Goal: Task Accomplishment & Management: Manage account settings

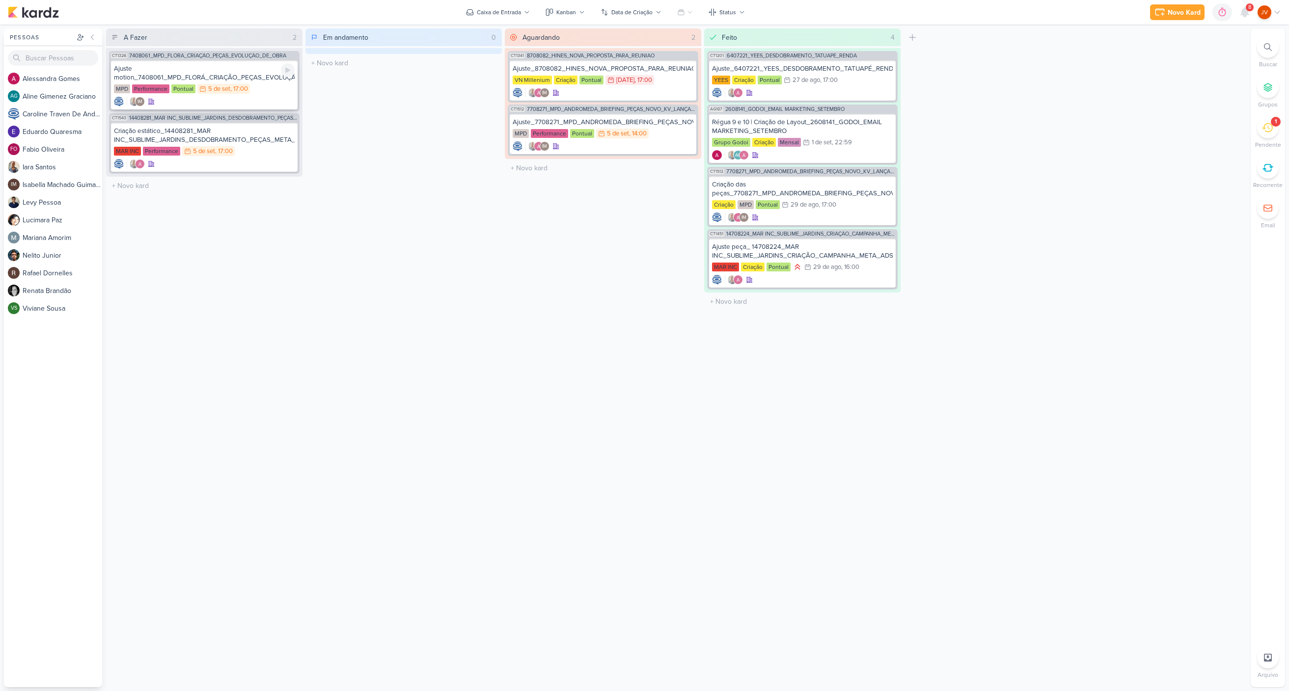
click at [237, 74] on div "Ajuste motion_7408061_MPD_FLORÁ_CRIAÇÃO_PEÇAS_EVOLUÇÃO_DE_OBRA_V2" at bounding box center [204, 73] width 181 height 18
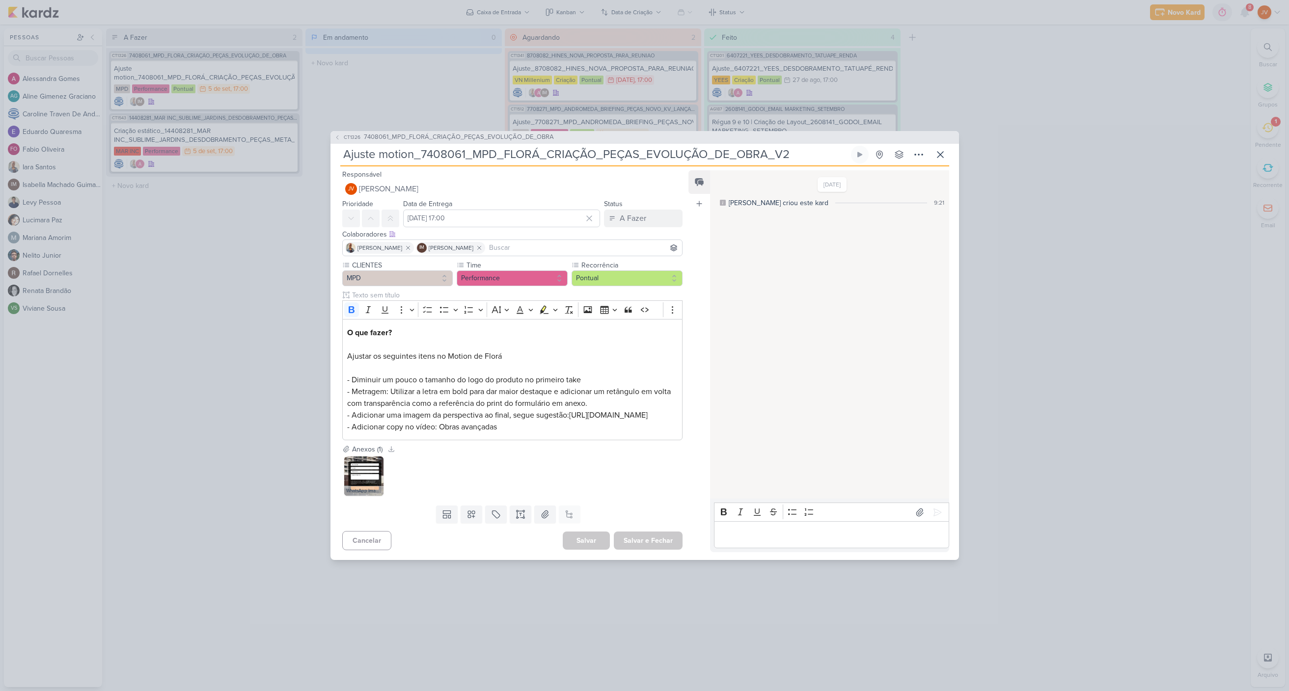
drag, startPoint x: 172, startPoint y: 334, endPoint x: 180, endPoint y: 339, distance: 9.5
click at [174, 335] on div "CT1326 7408061_MPD_FLORÁ_CRIAÇÃO_PEÇAS_EVOLUÇÃO_DE_OBRA Ajuste motion_7408061_M…" at bounding box center [644, 345] width 1289 height 691
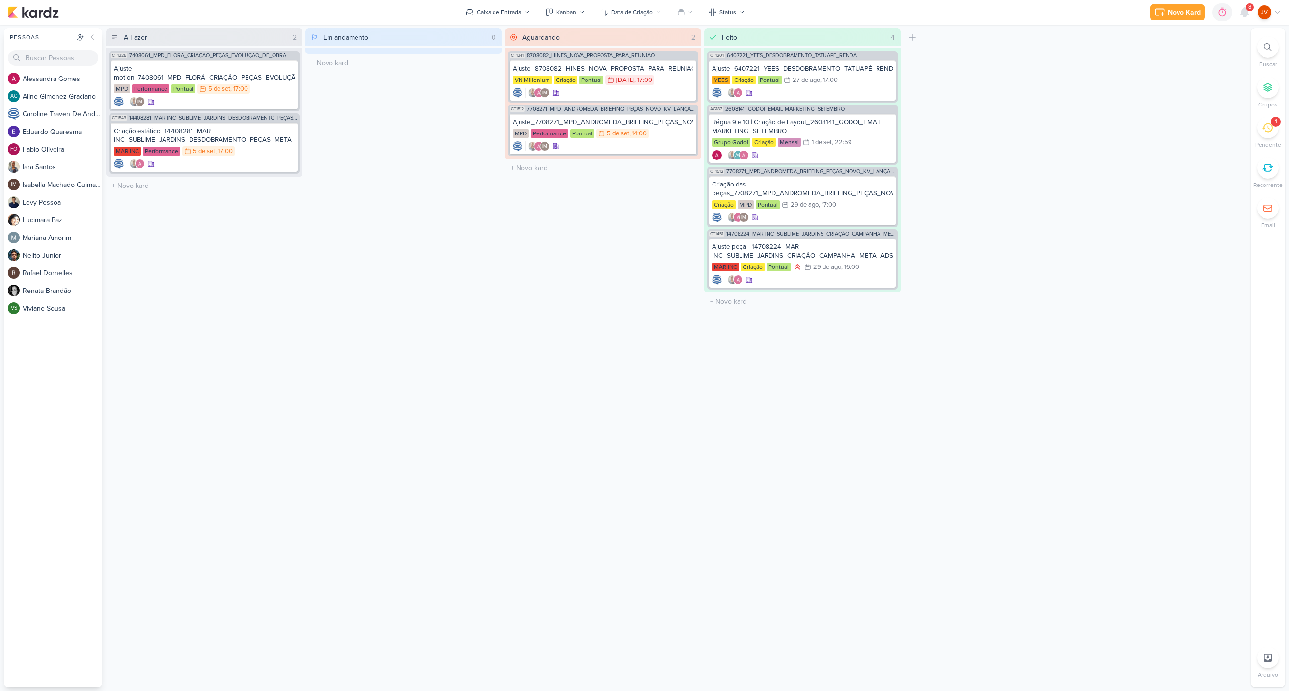
click at [1269, 124] on icon at bounding box center [1267, 127] width 11 height 11
drag, startPoint x: 1272, startPoint y: 127, endPoint x: 1274, endPoint y: 112, distance: 15.3
click at [1272, 127] on icon at bounding box center [1267, 127] width 11 height 9
click at [1273, 132] on div "1" at bounding box center [1268, 128] width 22 height 22
click at [1268, 133] on icon at bounding box center [1267, 127] width 11 height 11
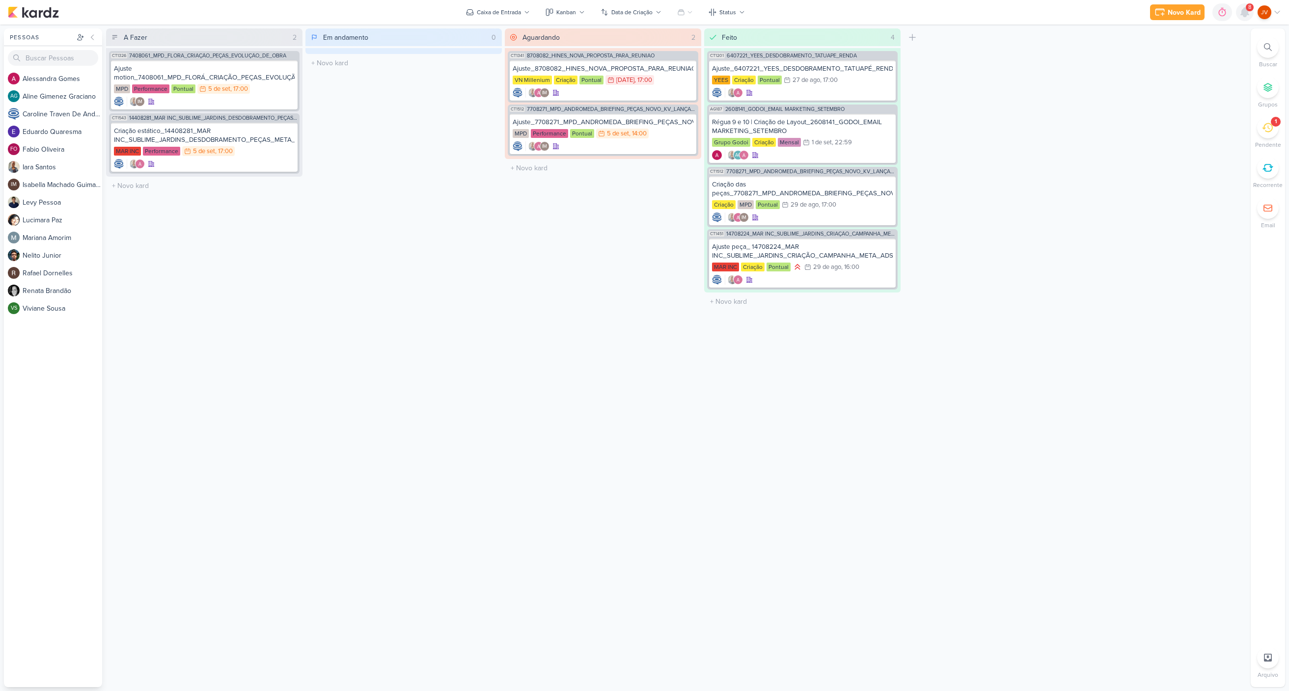
click at [1245, 9] on icon at bounding box center [1245, 12] width 8 height 9
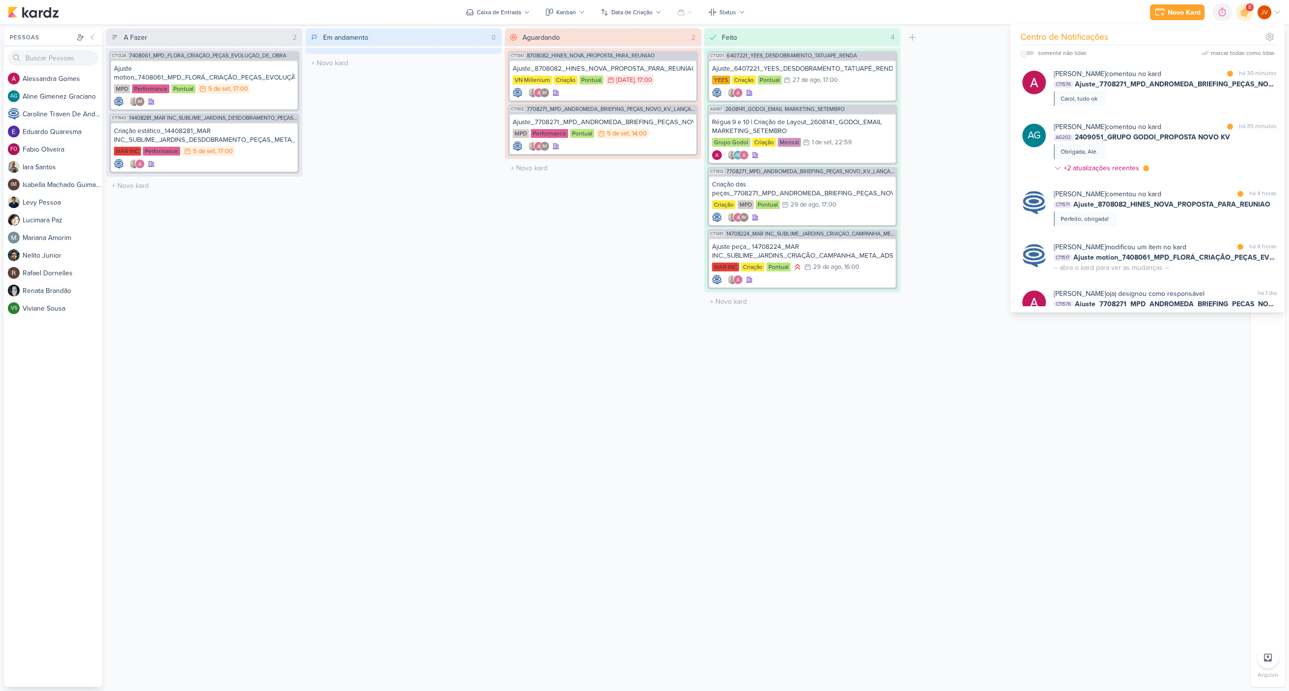
click at [1126, 95] on div "Alessandra Gomes comentou no kard marcar como lida há 30 minutos CT1576 Ajuste_…" at bounding box center [1165, 87] width 223 height 37
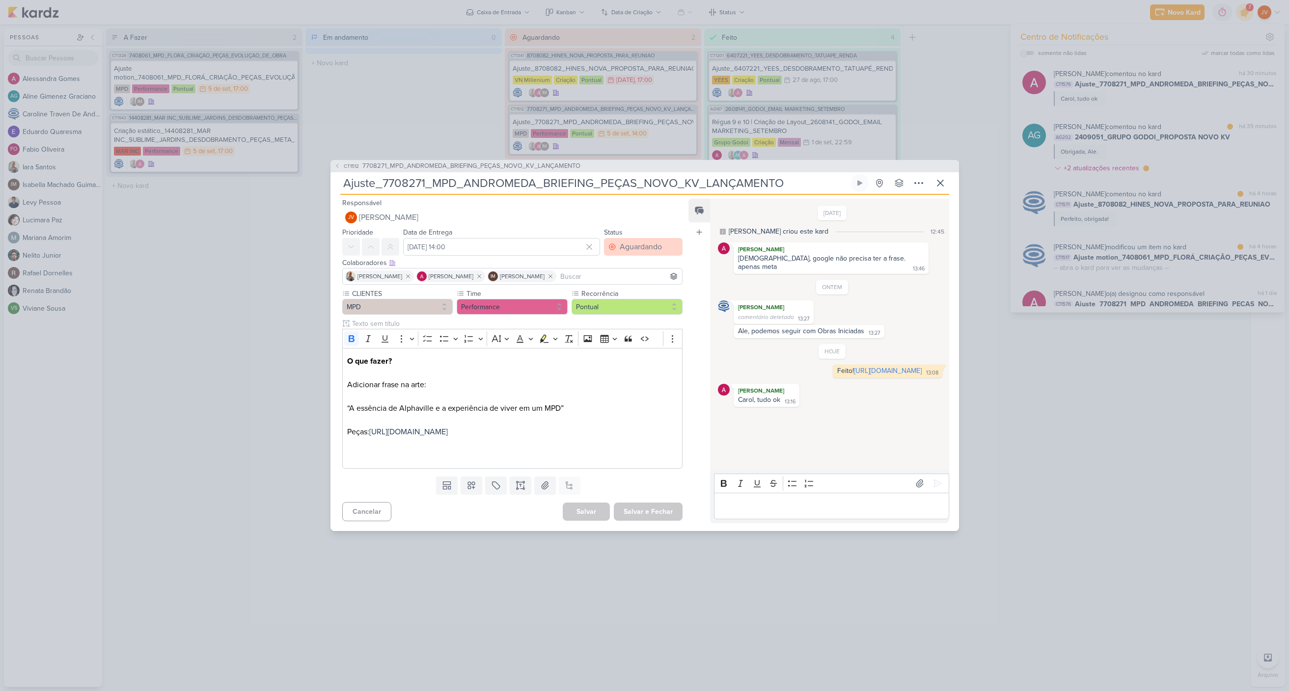
click at [639, 241] on div "Aguardando" at bounding box center [641, 247] width 42 height 12
click at [624, 314] on button "Feito" at bounding box center [638, 318] width 87 height 16
click at [638, 518] on button "Salvar e Fechar" at bounding box center [648, 512] width 69 height 18
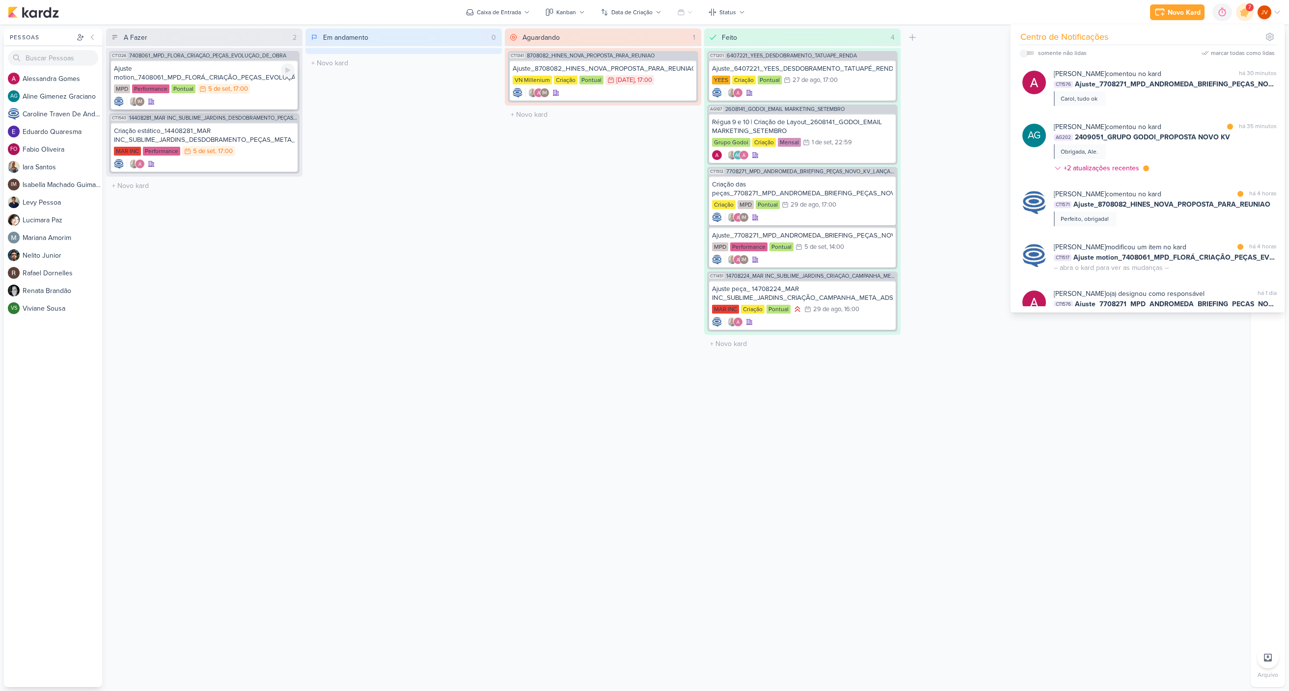
click at [239, 72] on div "Ajuste motion_7408061_MPD_FLORÁ_CRIAÇÃO_PEÇAS_EVOLUÇÃO_DE_OBRA_V2" at bounding box center [204, 73] width 181 height 18
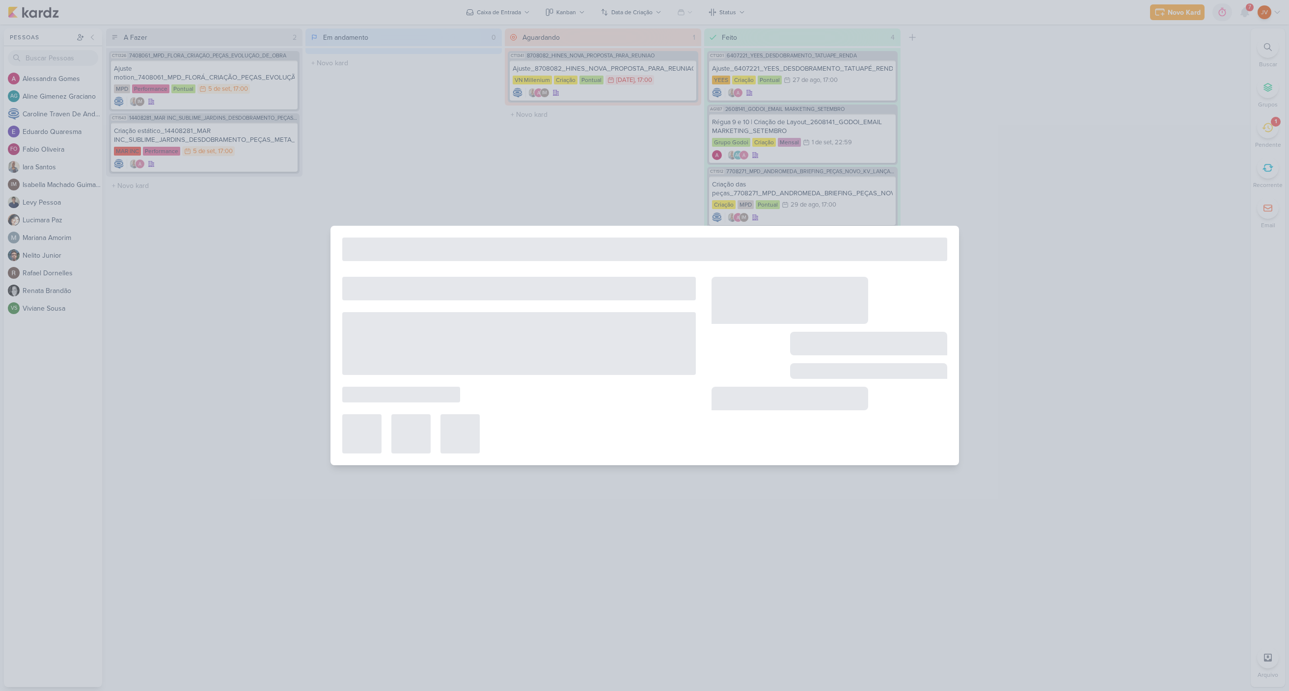
type input "Ajuste motion_7408061_MPD_FLORÁ_CRIAÇÃO_PEÇAS_EVOLUÇÃO_DE_OBRA_V2"
type input "[DATE] 17:00"
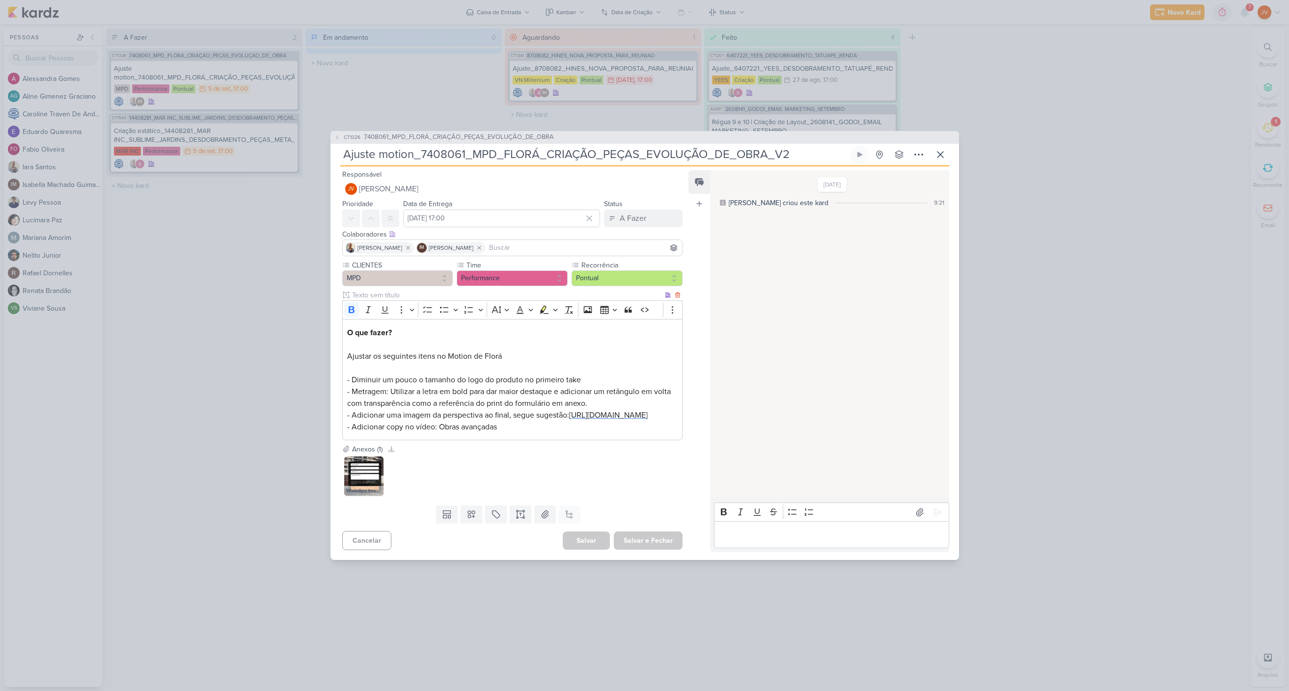
click at [569, 420] on span "[URL][DOMAIN_NAME]" at bounding box center [608, 415] width 79 height 10
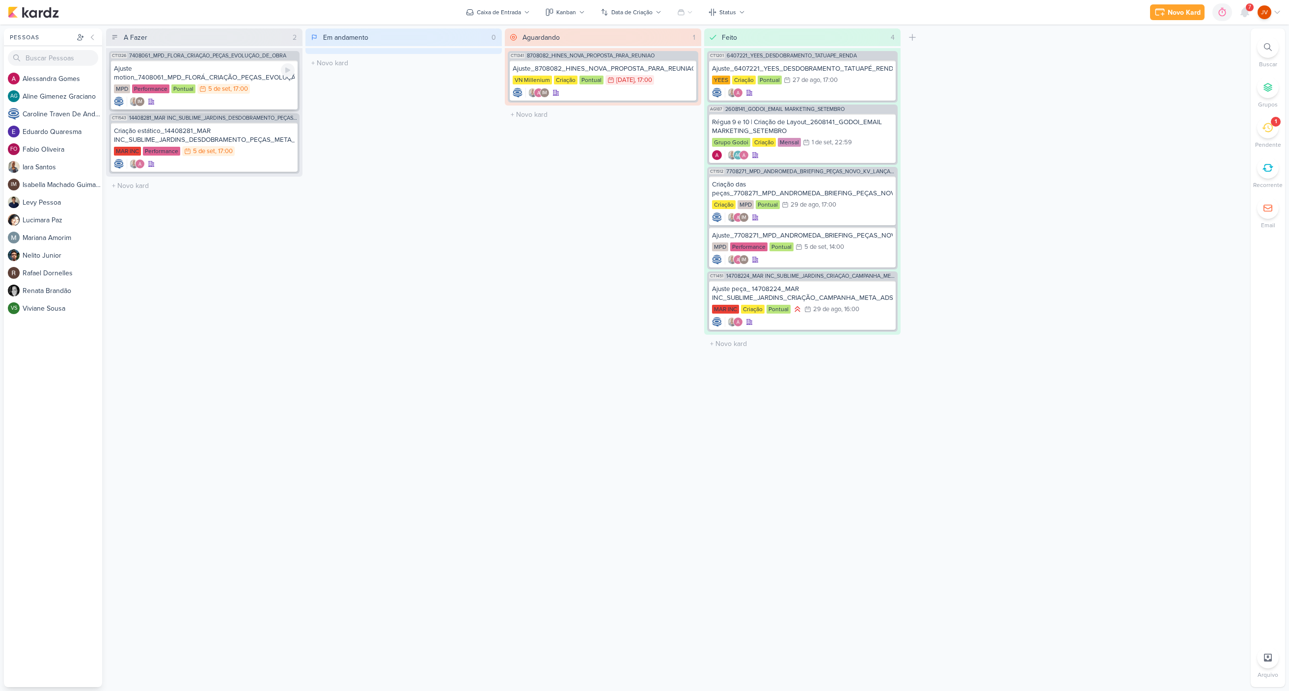
click at [254, 76] on div "Ajuste motion_7408061_MPD_FLORÁ_CRIAÇÃO_PEÇAS_EVOLUÇÃO_DE_OBRA_V2" at bounding box center [204, 73] width 181 height 18
click at [0, 0] on div at bounding box center [0, 0] width 0 height 0
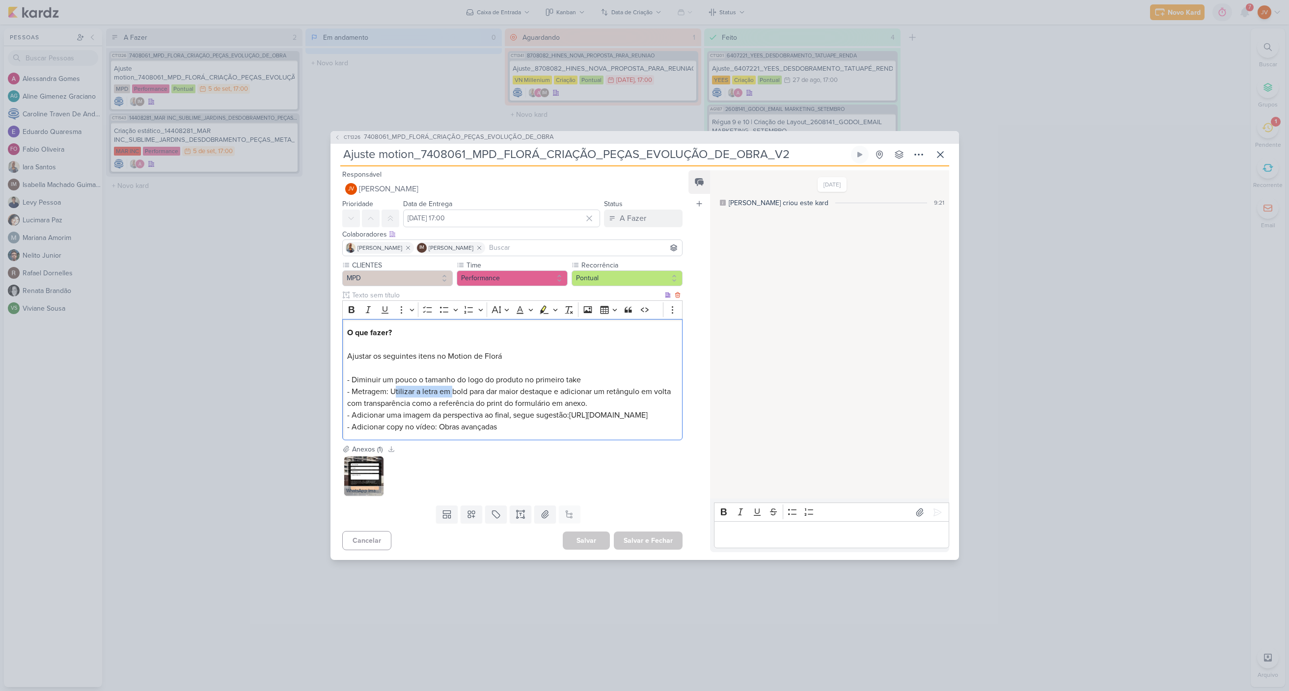
drag, startPoint x: 393, startPoint y: 384, endPoint x: 452, endPoint y: 387, distance: 58.5
click at [453, 387] on span "- Metragem: Utilizar a letra em bold para dar maior destaque e adicionar um ret…" at bounding box center [509, 398] width 324 height 22
click at [514, 389] on span "- Metragem: Utilizar a letra em bold para dar maior destaque e adicionar um ret…" at bounding box center [509, 398] width 324 height 22
click at [360, 483] on img at bounding box center [363, 476] width 39 height 39
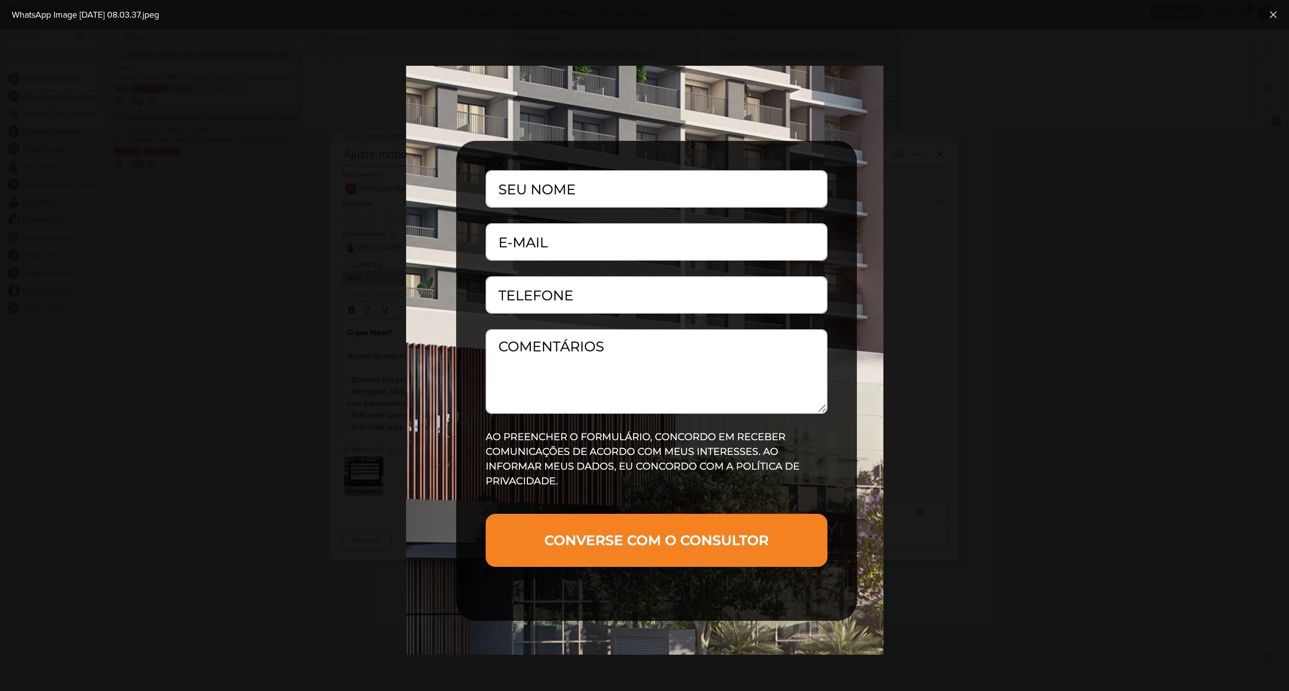
click at [308, 456] on div at bounding box center [644, 360] width 1289 height 662
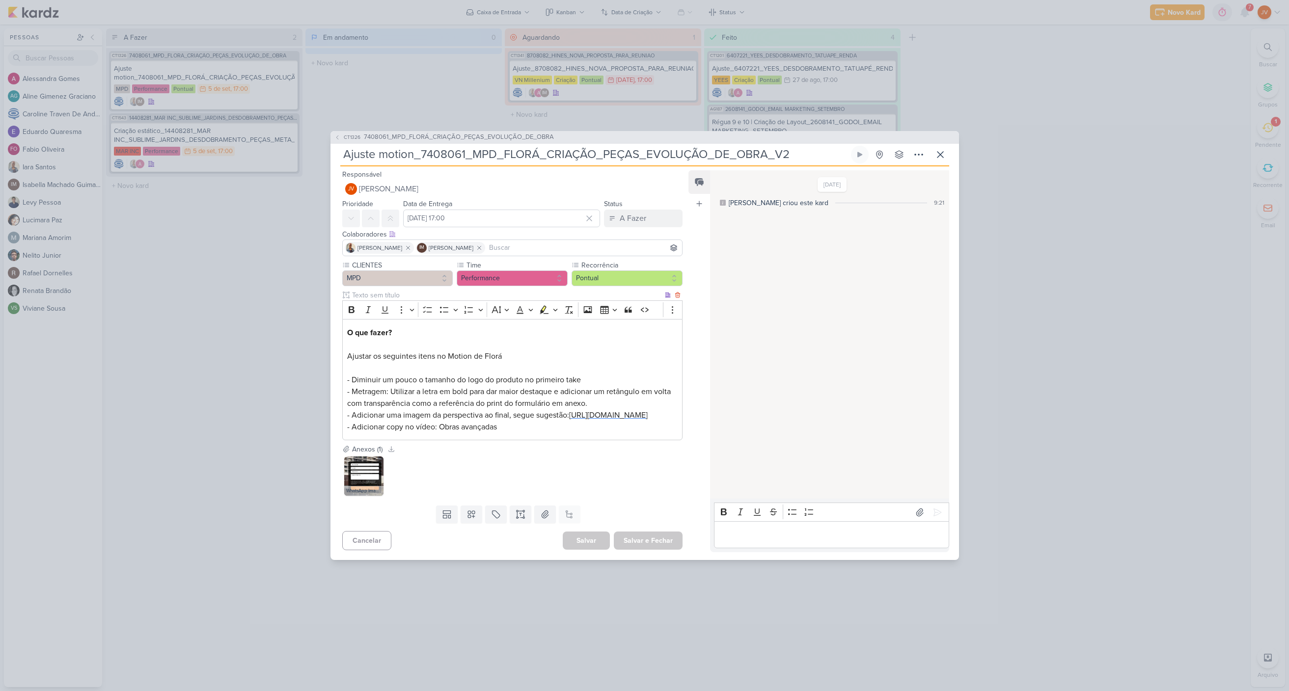
click at [569, 420] on span "[URL][DOMAIN_NAME]" at bounding box center [608, 415] width 79 height 10
